Goal: Task Accomplishment & Management: Manage account settings

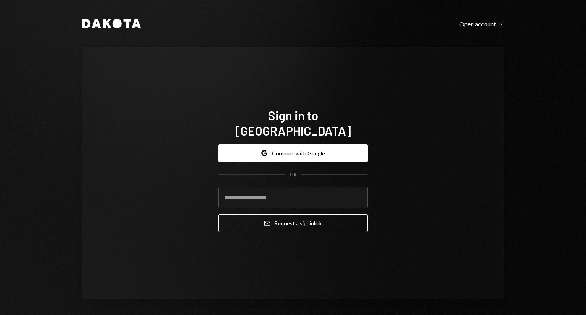
click at [276, 145] on button "Google Continue with Google" at bounding box center [293, 153] width 150 height 18
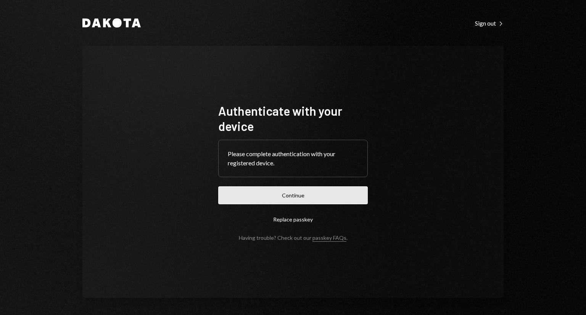
click at [306, 198] on button "Continue" at bounding box center [293, 195] width 150 height 18
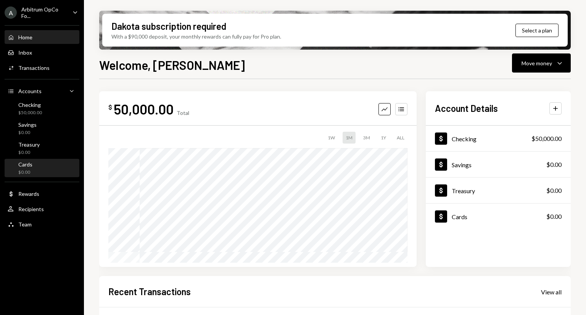
click at [24, 166] on div "Cards" at bounding box center [25, 164] width 14 height 6
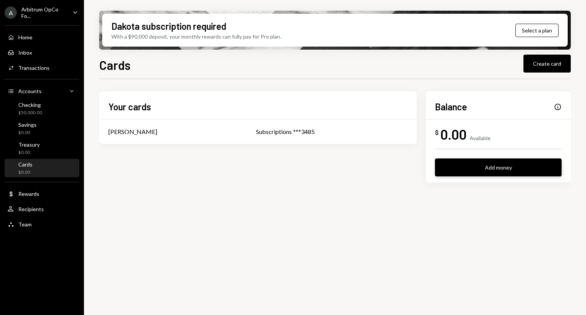
click at [493, 165] on button "Add money" at bounding box center [498, 167] width 127 height 18
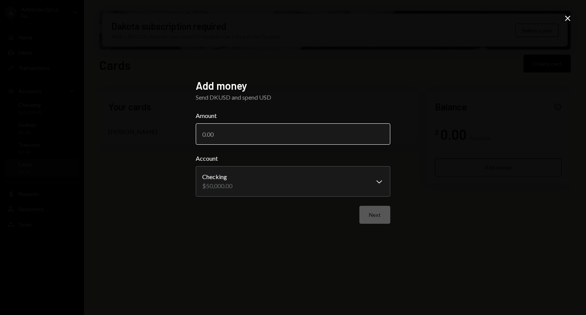
click at [271, 132] on input "Amount" at bounding box center [293, 133] width 195 height 21
type input "5000"
click at [372, 215] on button "Next" at bounding box center [374, 215] width 31 height 18
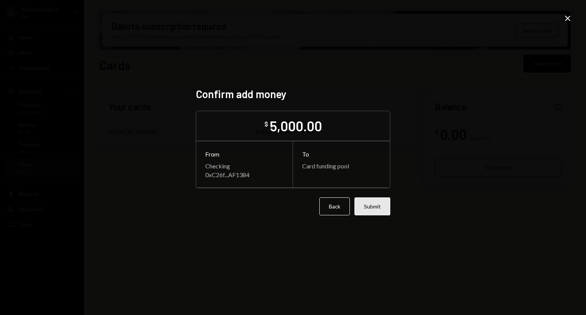
click at [372, 206] on button "Submit" at bounding box center [372, 206] width 36 height 18
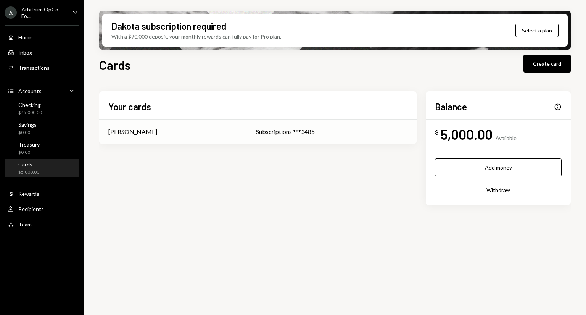
click at [312, 132] on div "Subscriptions ***3485" at bounding box center [331, 131] width 151 height 9
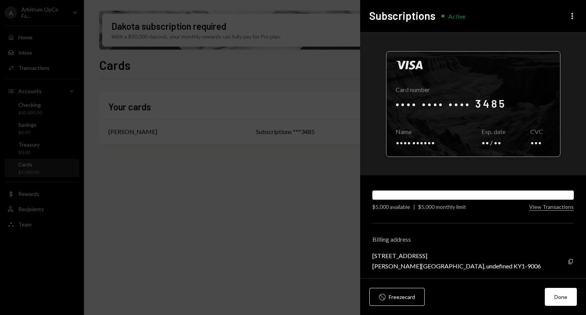
click at [462, 114] on div at bounding box center [473, 103] width 174 height 105
